Goal: Task Accomplishment & Management: Manage account settings

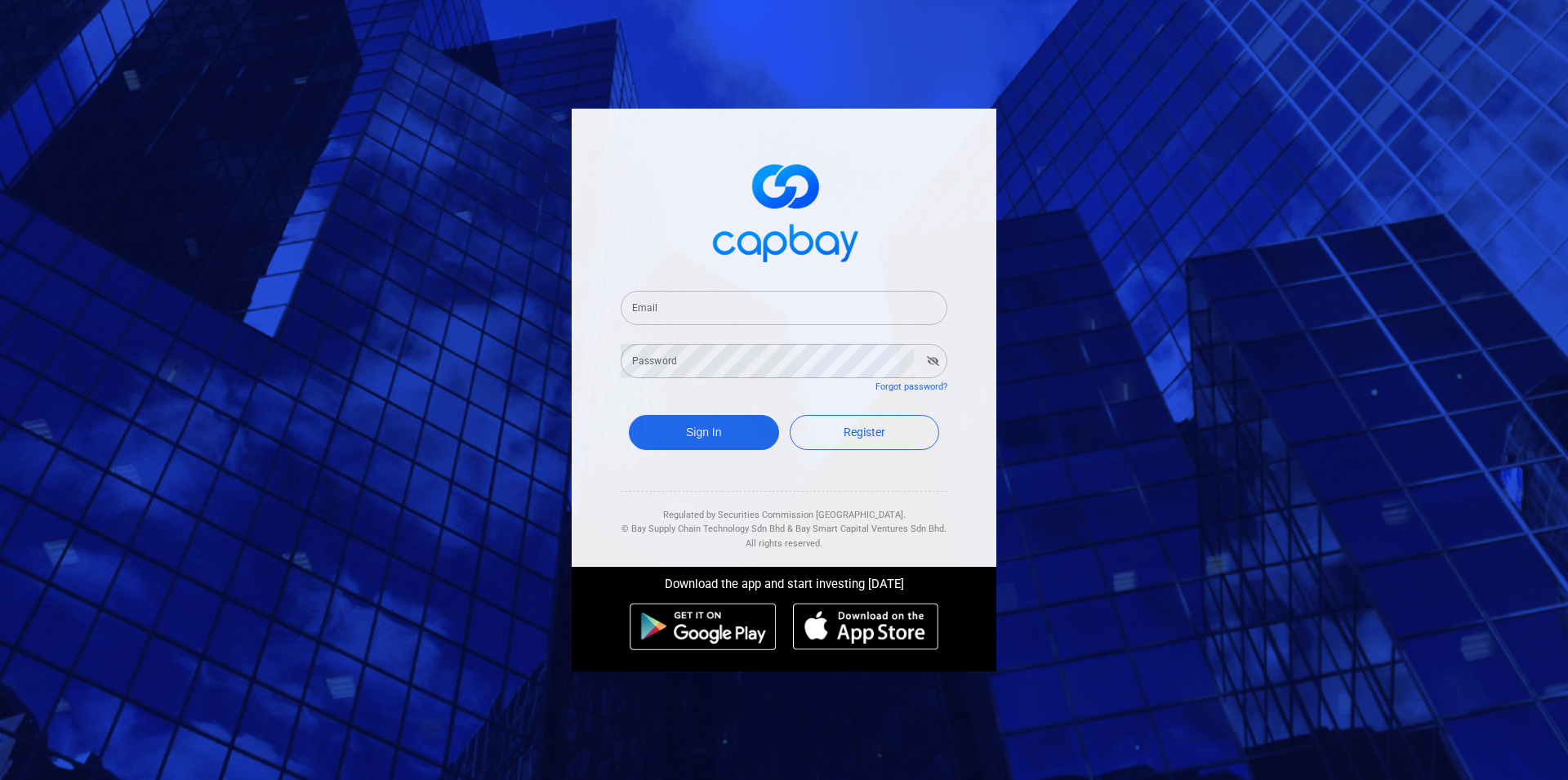
type input "[EMAIL_ADDRESS][DOMAIN_NAME]"
click at [748, 445] on button "Sign In" at bounding box center [704, 432] width 150 height 36
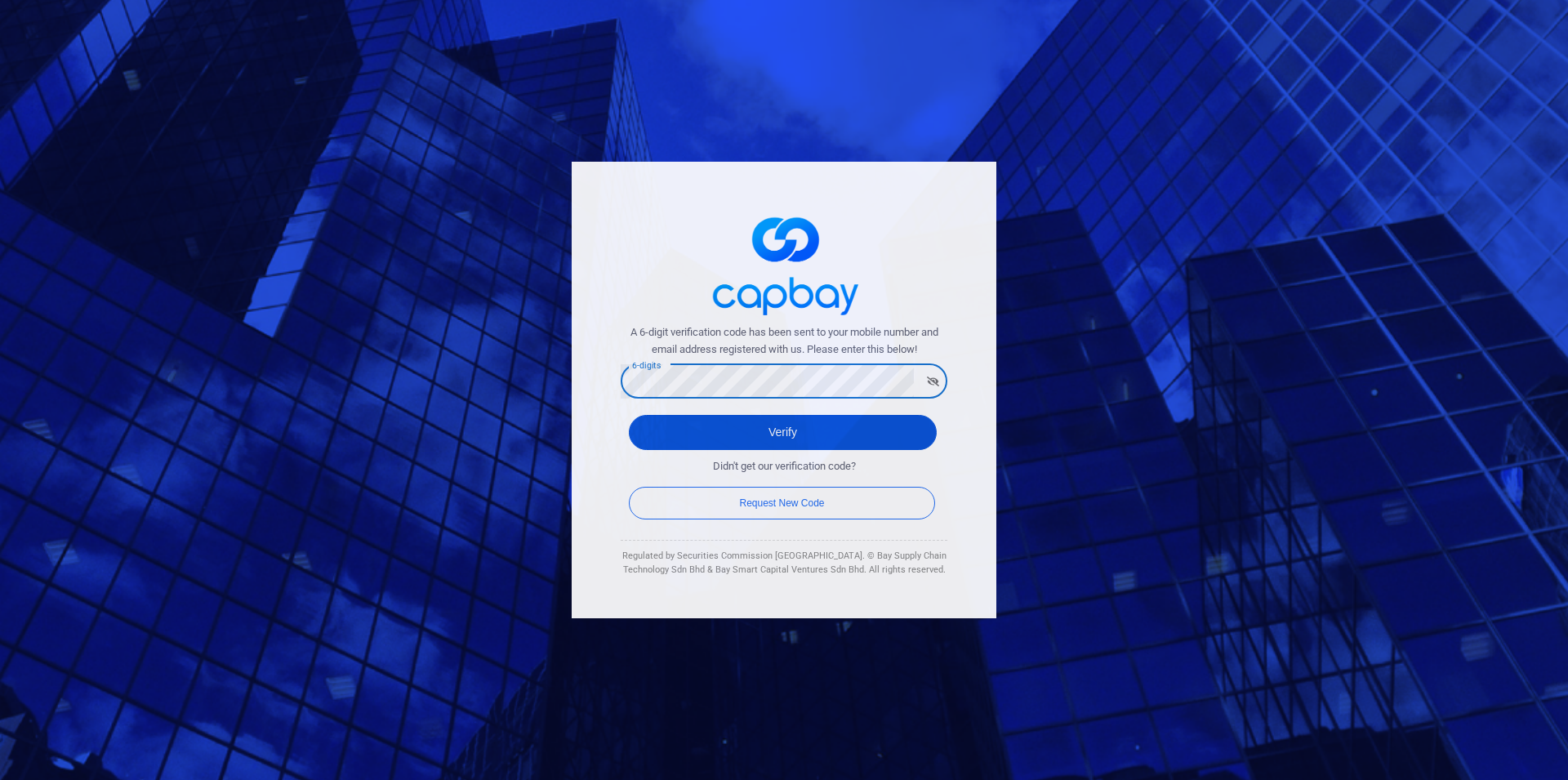
click at [629, 415] on button "Verify" at bounding box center [783, 432] width 308 height 36
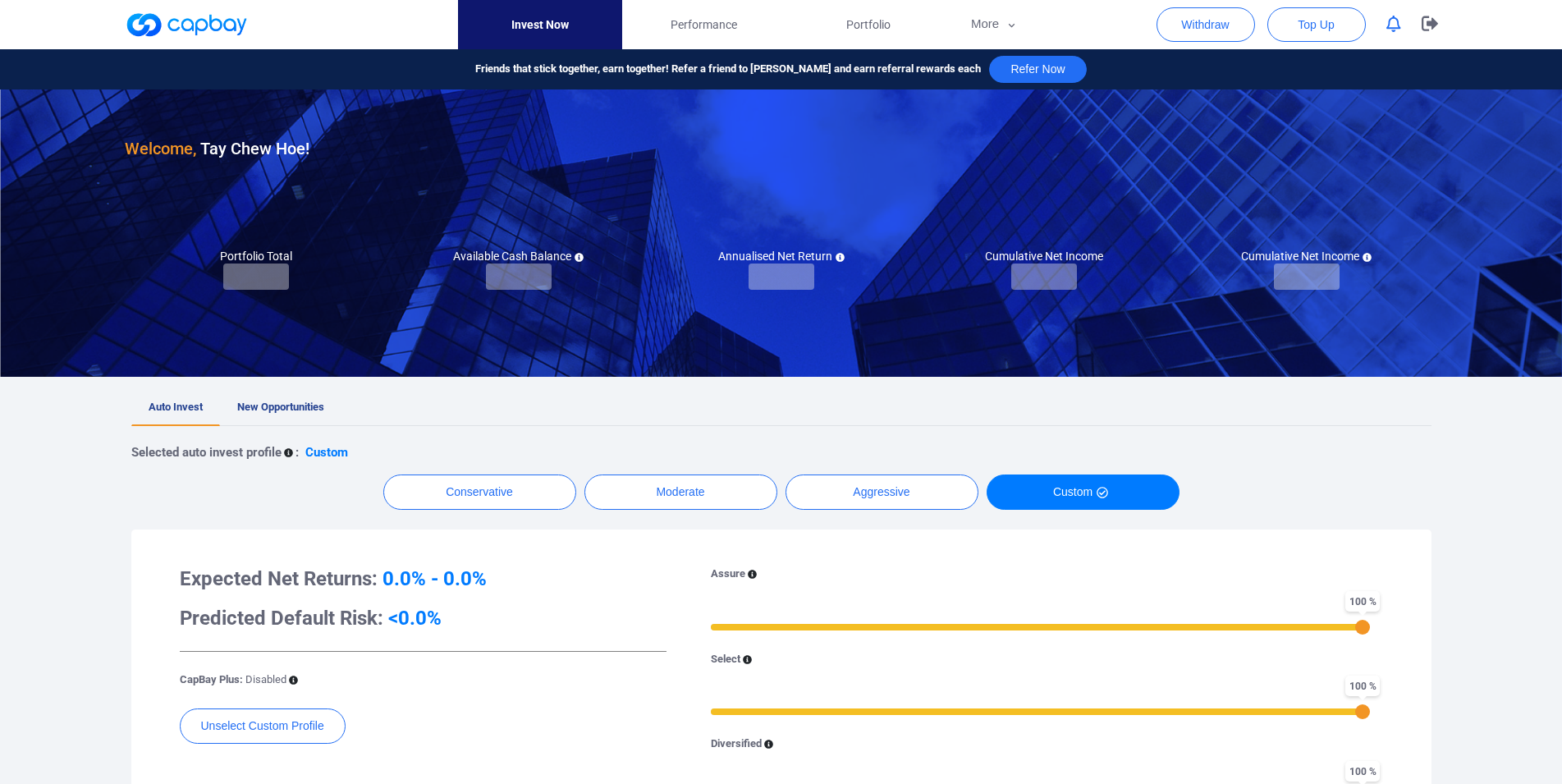
checkbox input "true"
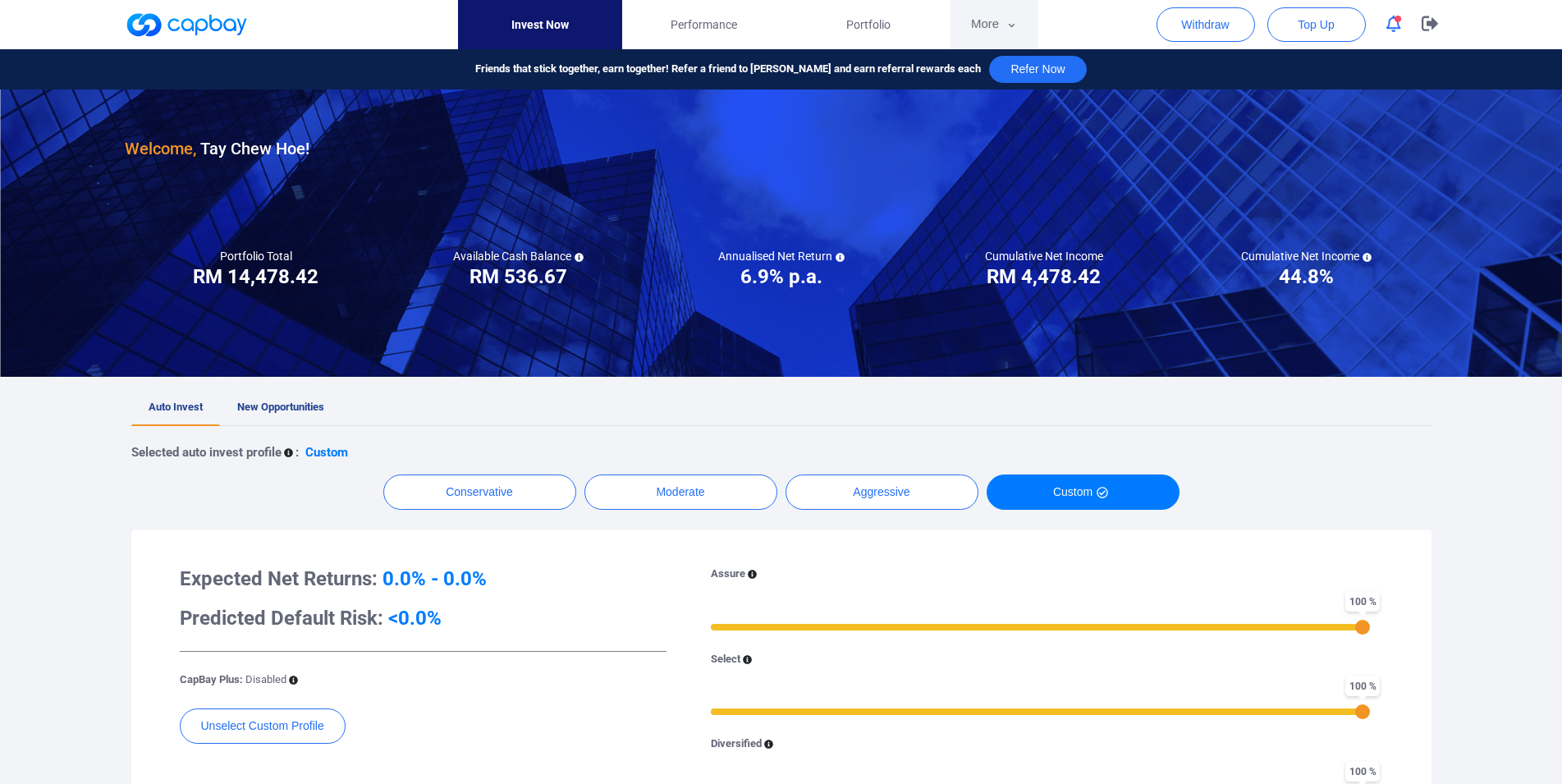
click at [982, 27] on button "More" at bounding box center [994, 25] width 88 height 49
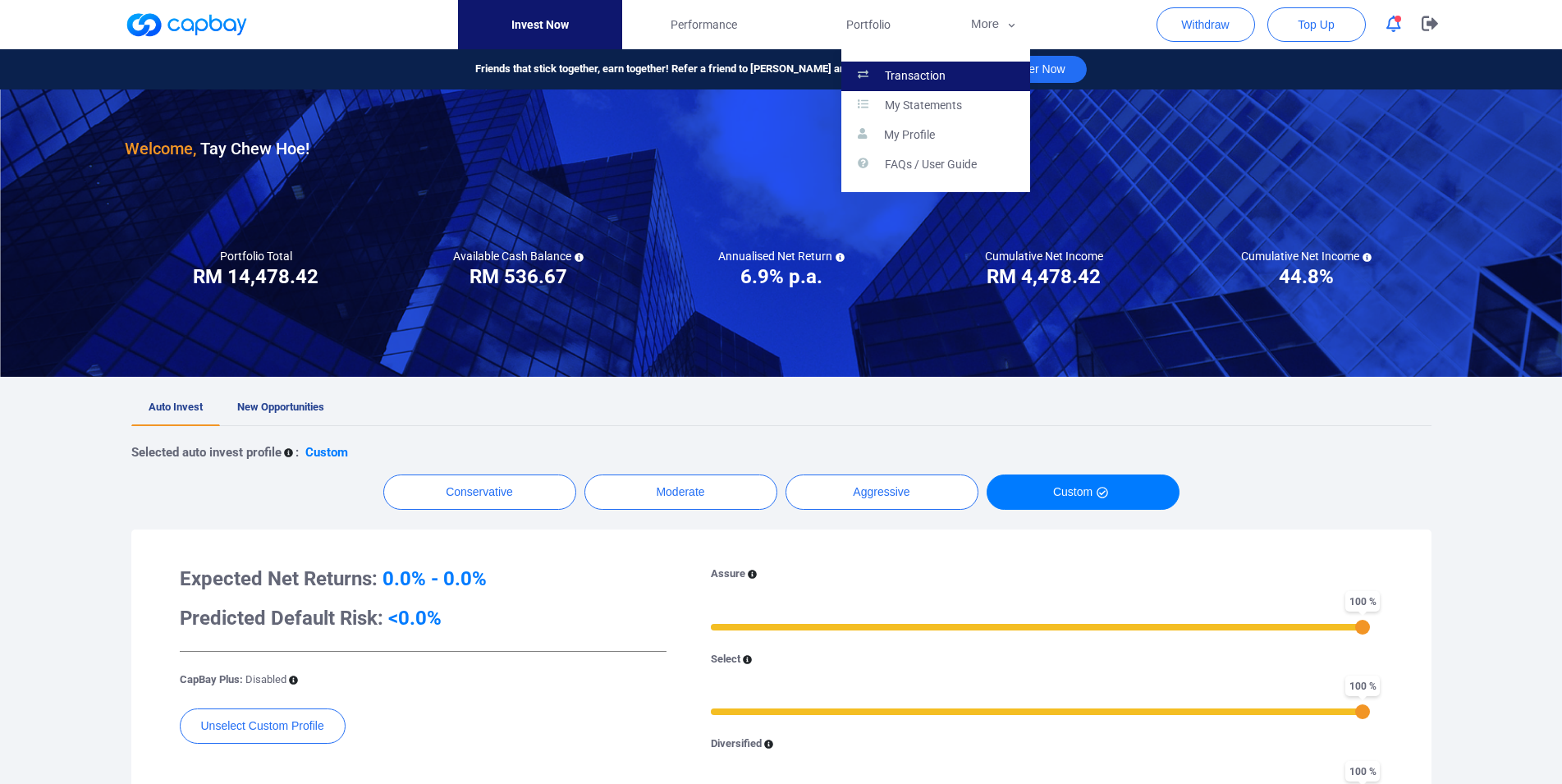
click at [960, 80] on link "Transaction" at bounding box center [935, 76] width 189 height 29
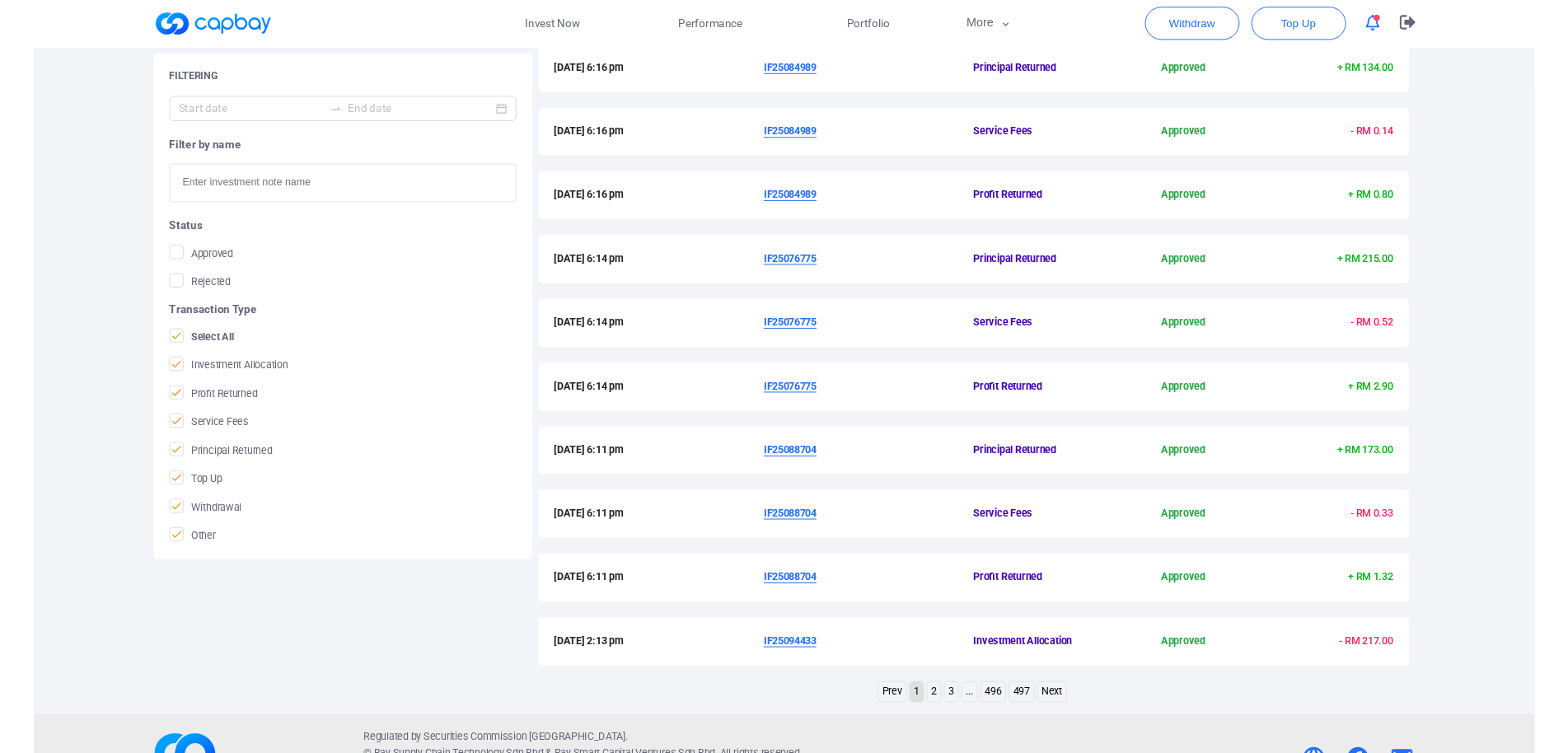
scroll to position [307, 0]
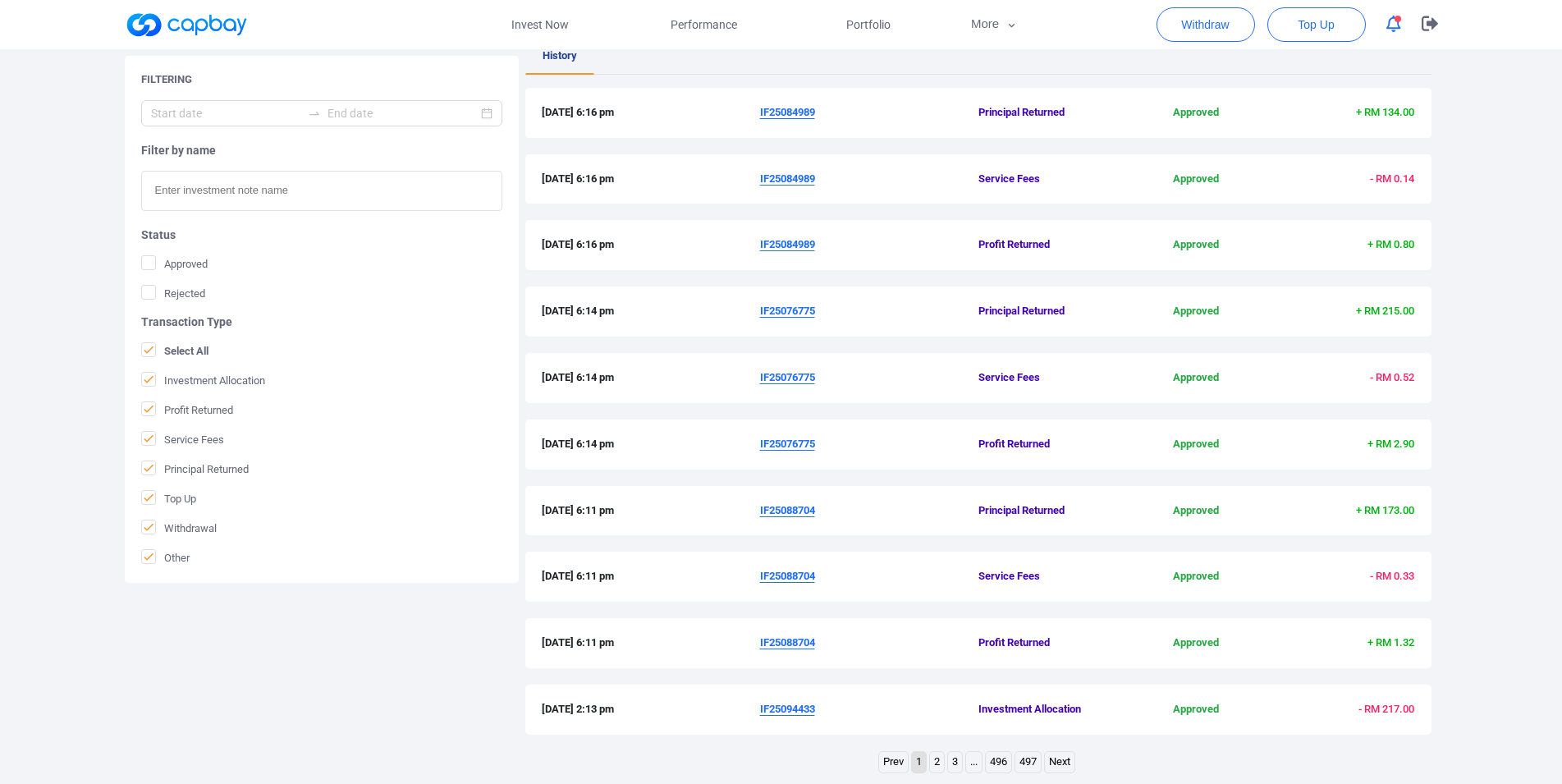
click at [804, 644] on u "IF25088704" at bounding box center [788, 641] width 55 height 12
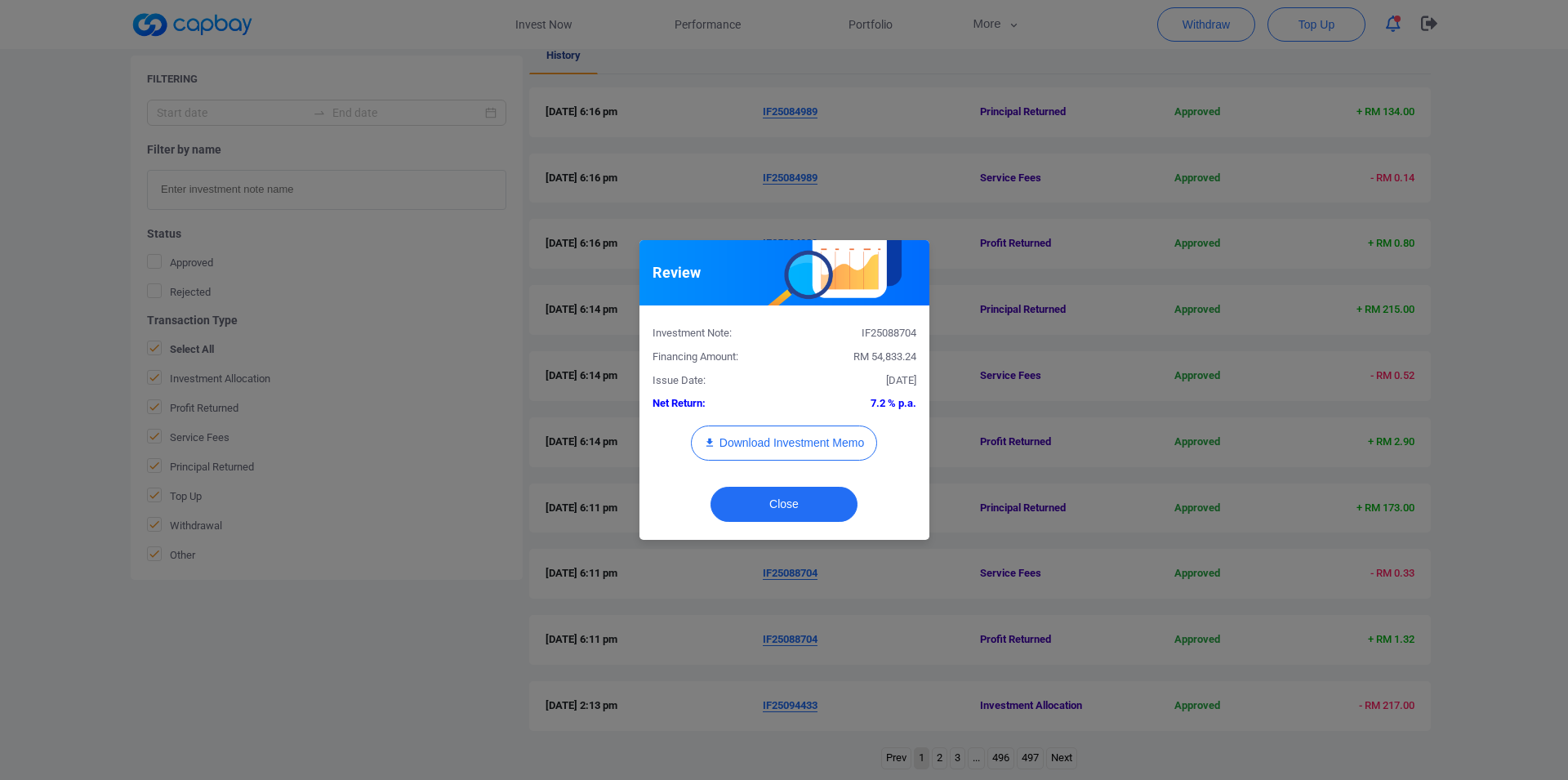
click at [871, 334] on div "IF25088704" at bounding box center [856, 334] width 145 height 17
copy div "IF25088704"
click at [0, 455] on div "Review Investment Note: IF25088704 Financing Amount: RM 54,833.24 Issue Date: […" at bounding box center [784, 390] width 1568 height 780
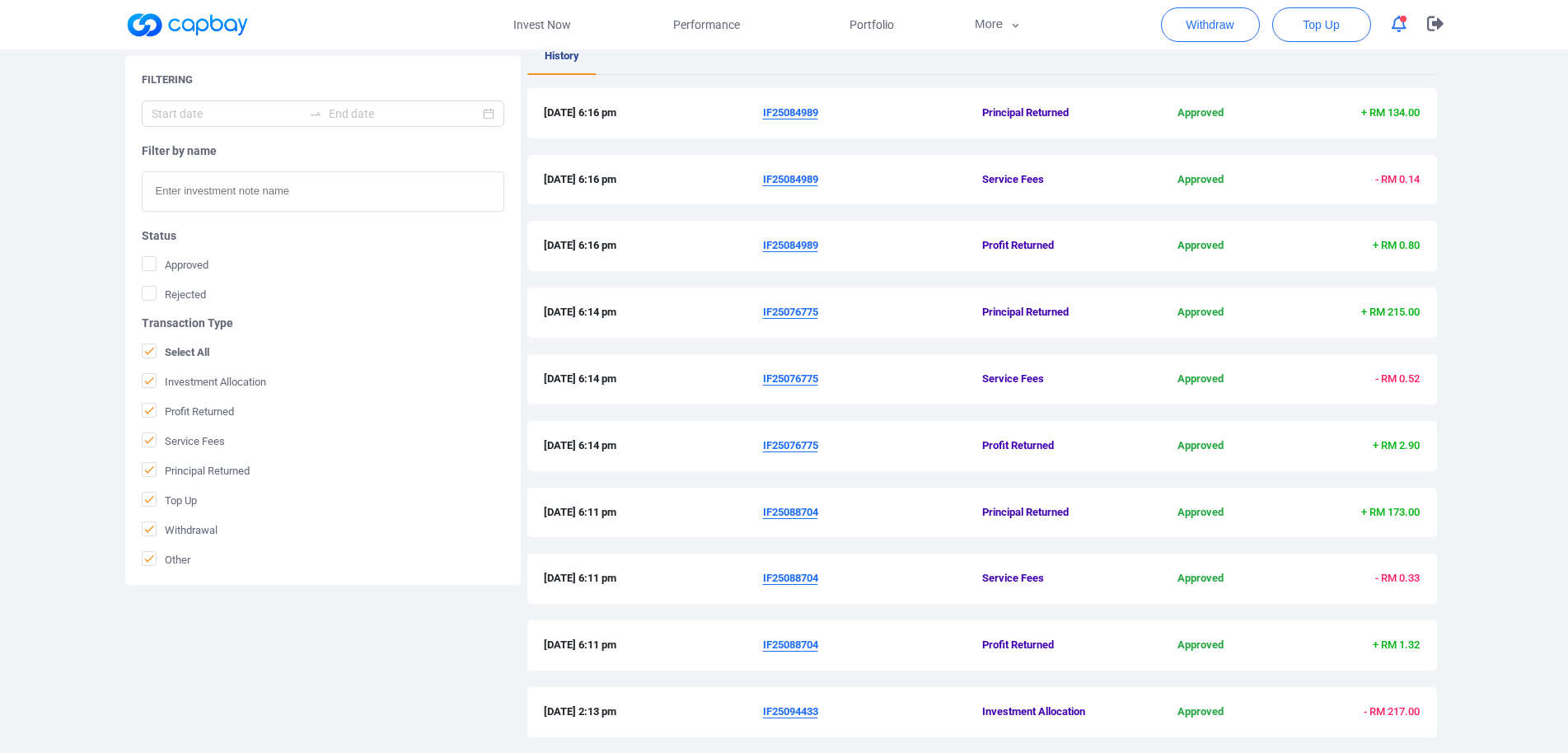
click at [810, 314] on u "IF25076775" at bounding box center [791, 311] width 55 height 12
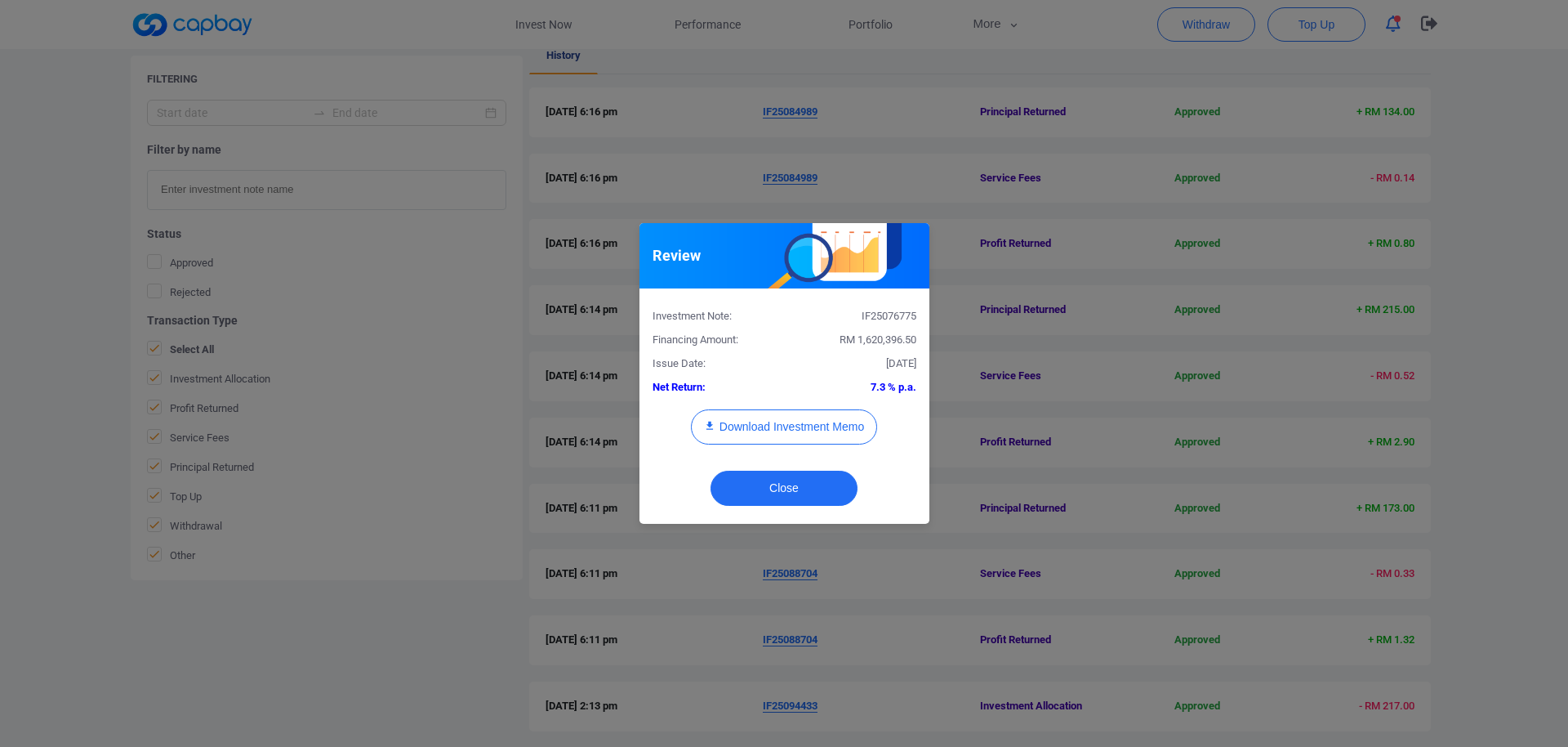
click at [861, 316] on div "IF25076775" at bounding box center [856, 316] width 145 height 17
copy div "IF25076775"
click at [0, 405] on div "Review Investment Note: IF25076775 Financing Amount: RM 1,620,396.50 Issue Date…" at bounding box center [784, 373] width 1568 height 747
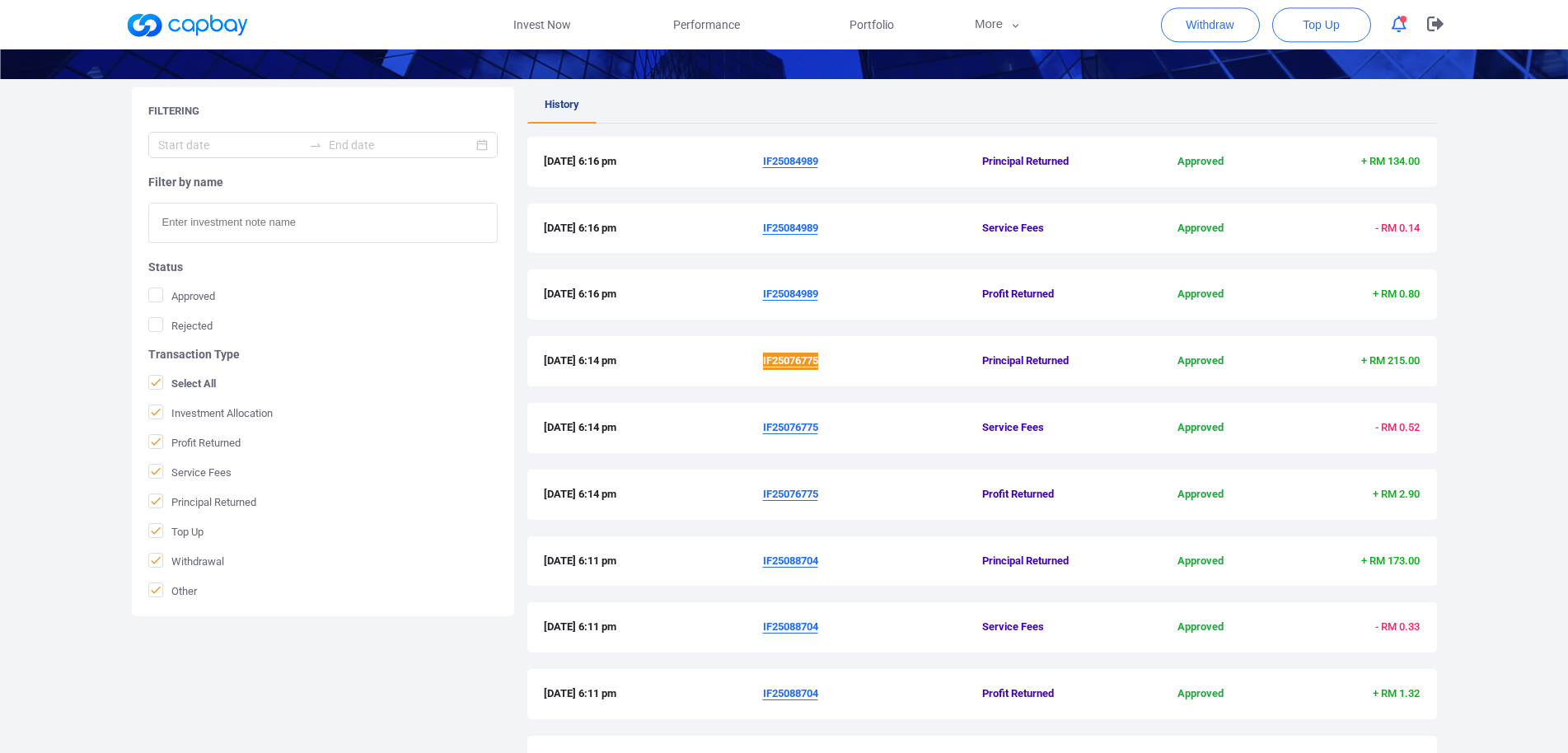
scroll to position [223, 0]
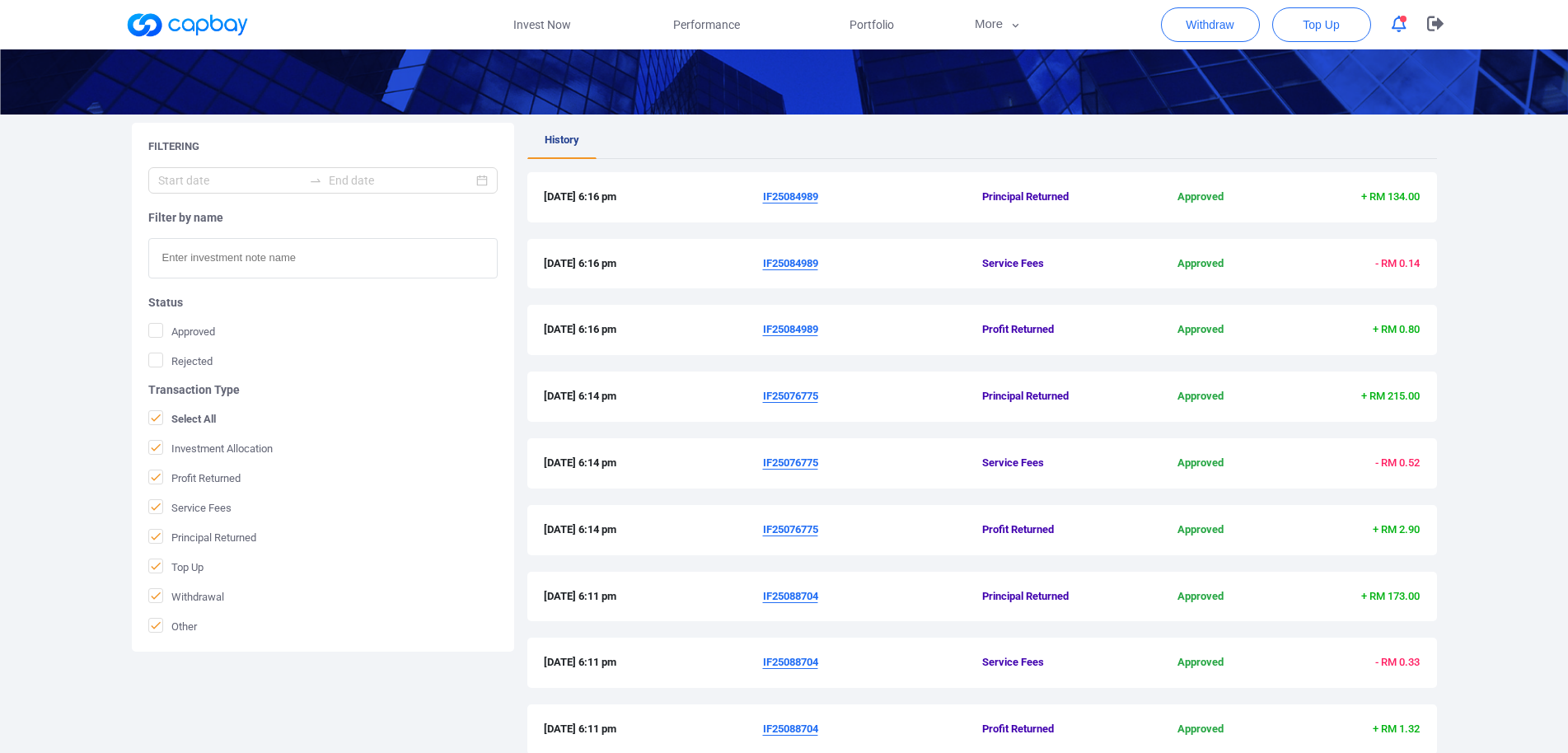
click at [802, 325] on u "IF25084989" at bounding box center [791, 328] width 55 height 12
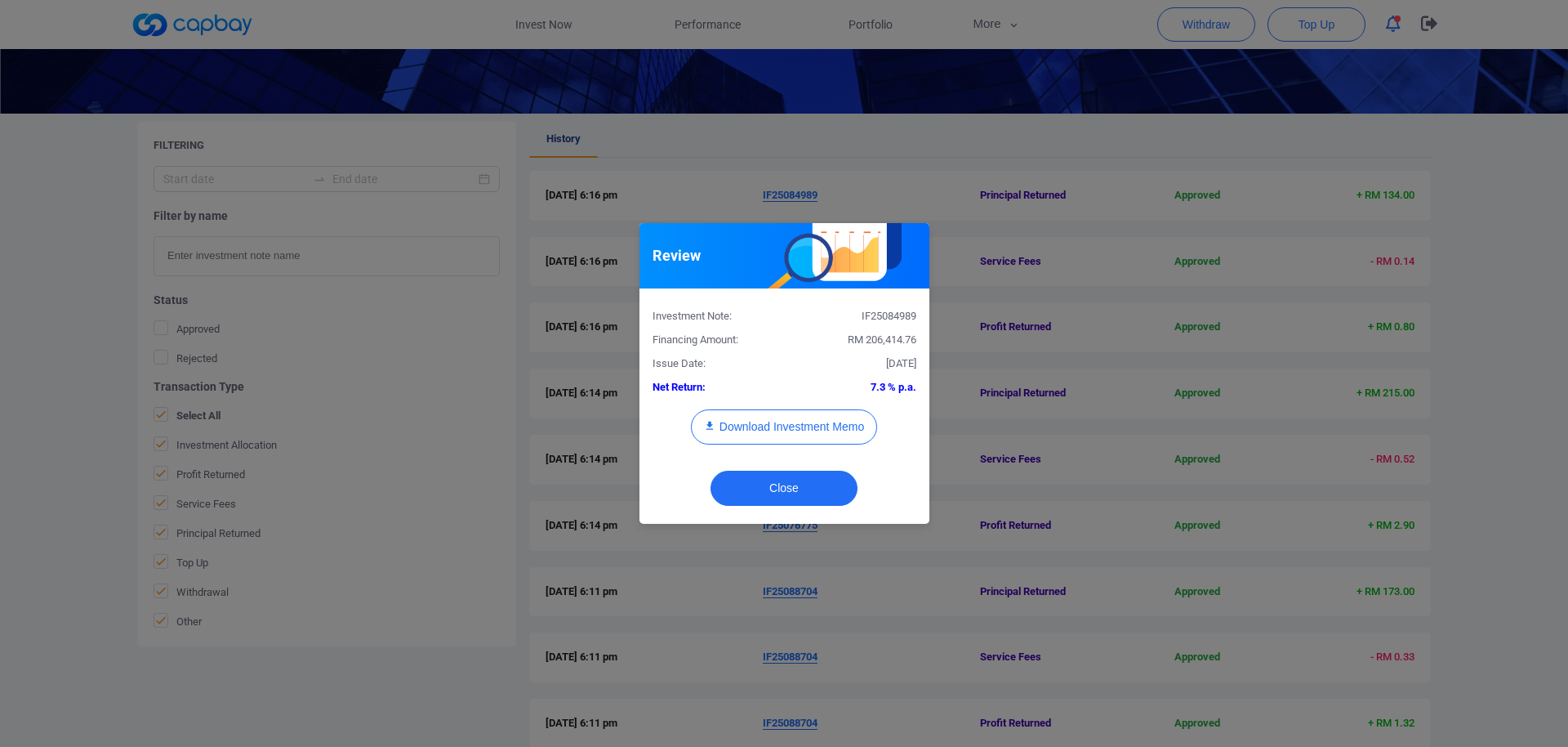
click at [888, 319] on div "IF25084989" at bounding box center [856, 316] width 145 height 17
copy div "IF25084989"
click at [0, 444] on div "Review Investment Note: IF25084989 Financing Amount: RM 206,414.76 Issue Date: …" at bounding box center [784, 373] width 1568 height 747
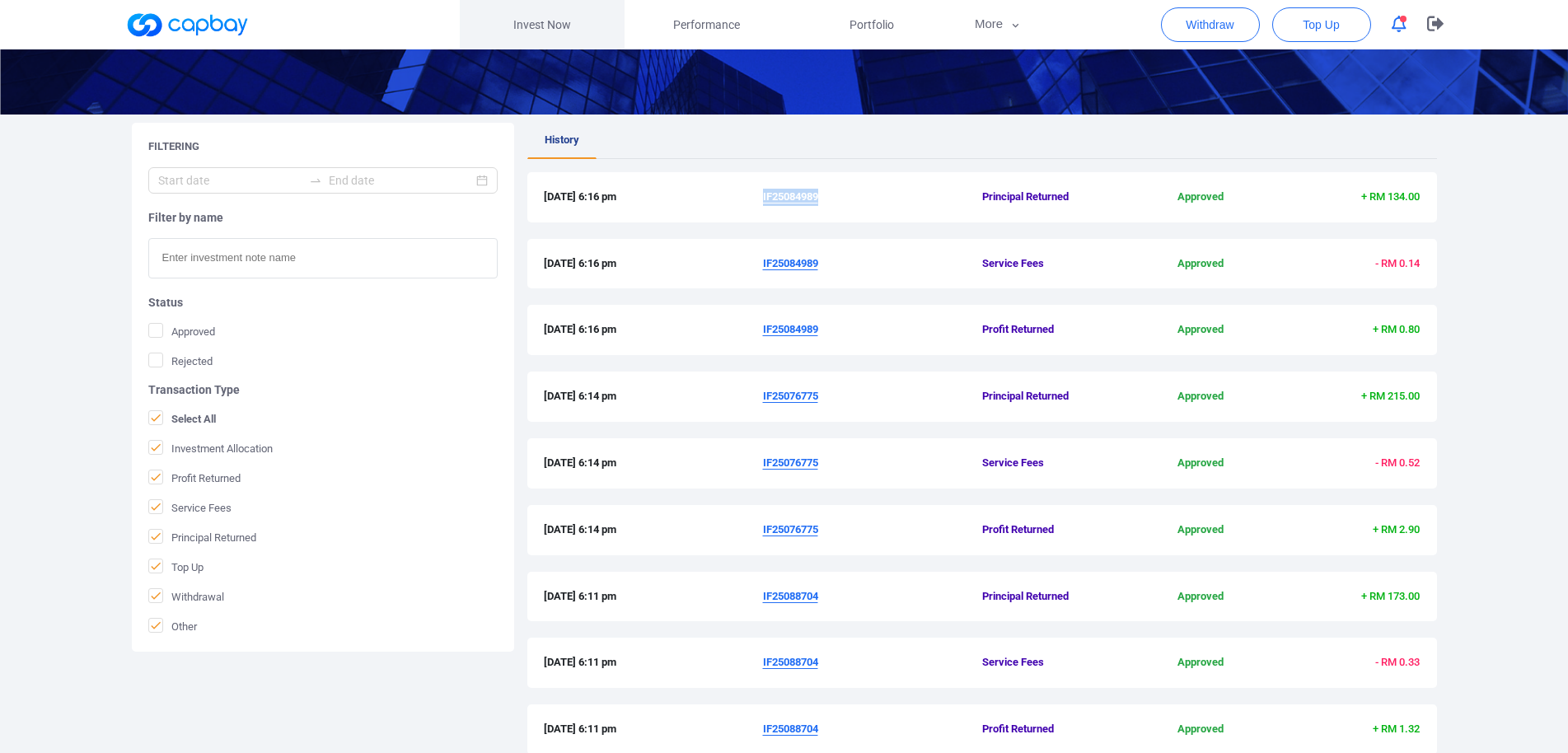
click at [532, 28] on link "Invest Now" at bounding box center [542, 25] width 165 height 50
